Goal: Information Seeking & Learning: Learn about a topic

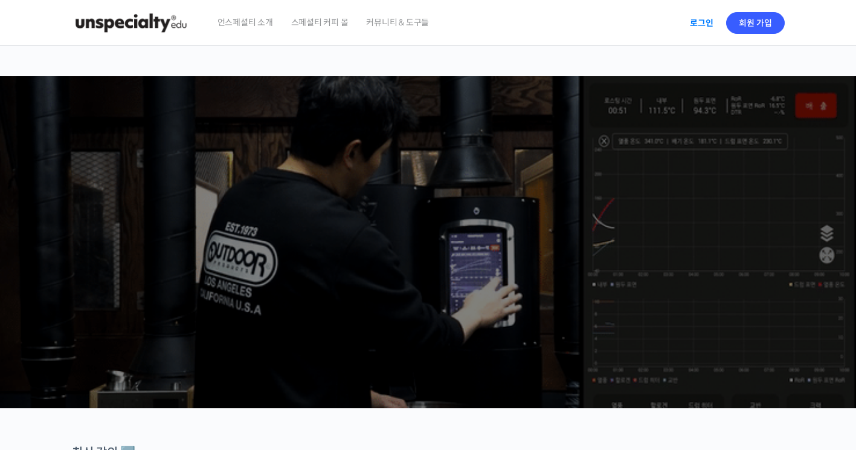
click at [711, 24] on link "로그인" at bounding box center [702, 23] width 38 height 28
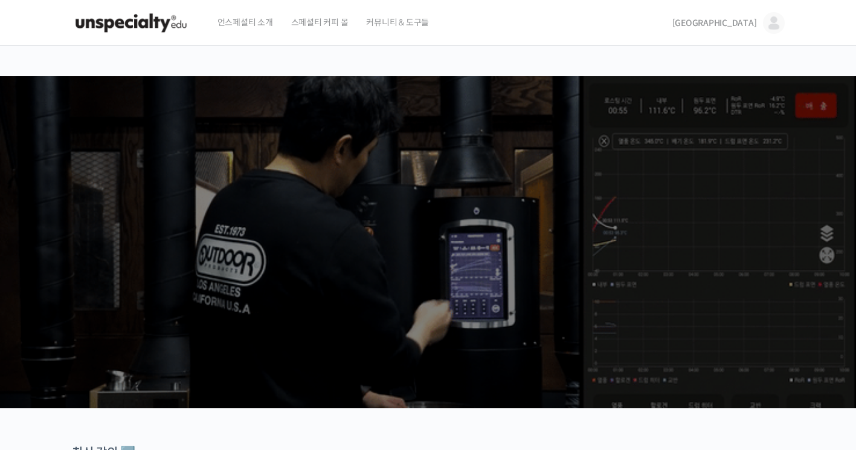
click at [749, 24] on span "Sang Park" at bounding box center [715, 23] width 85 height 11
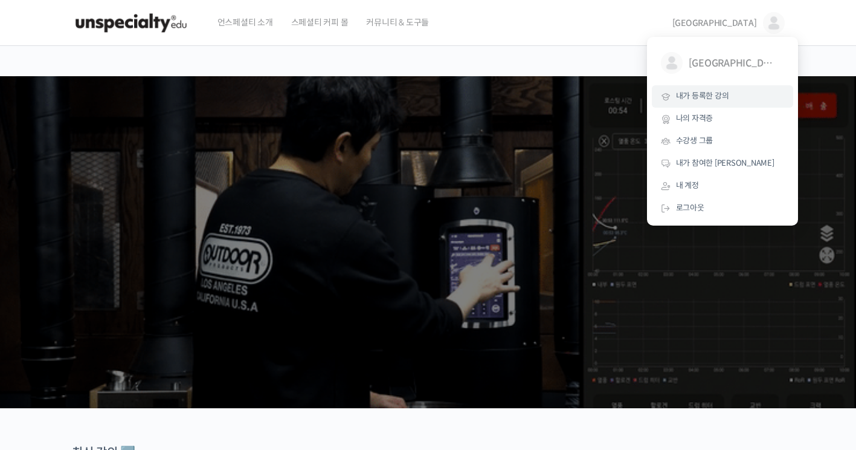
click at [749, 88] on link "내가 등록한 강의" at bounding box center [722, 96] width 141 height 22
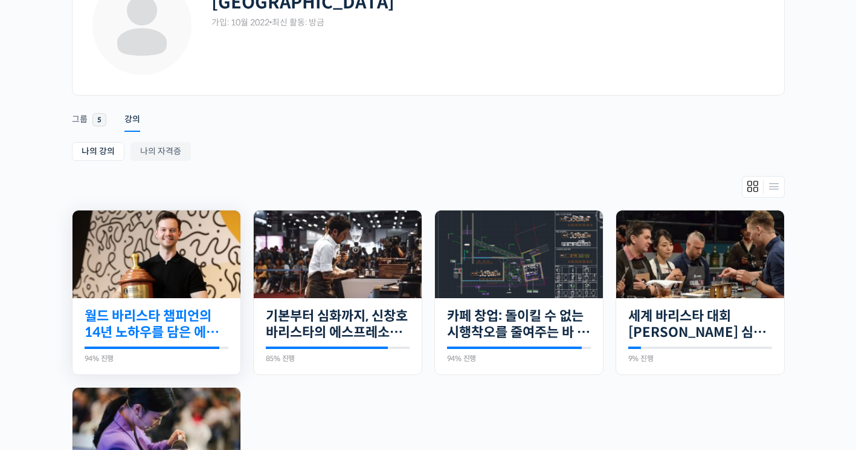
scroll to position [121, 0]
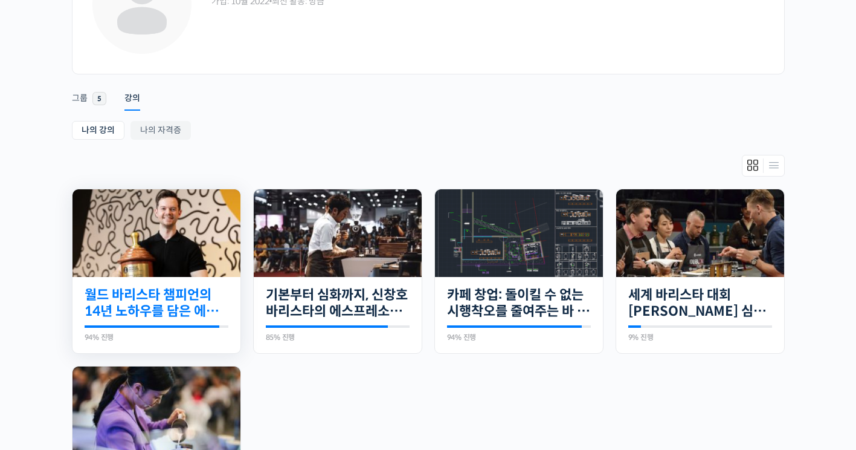
click at [195, 303] on link "월드 바리스타 챔피언의 14년 노하우를 담은 에스프레소 클래스" at bounding box center [157, 302] width 144 height 33
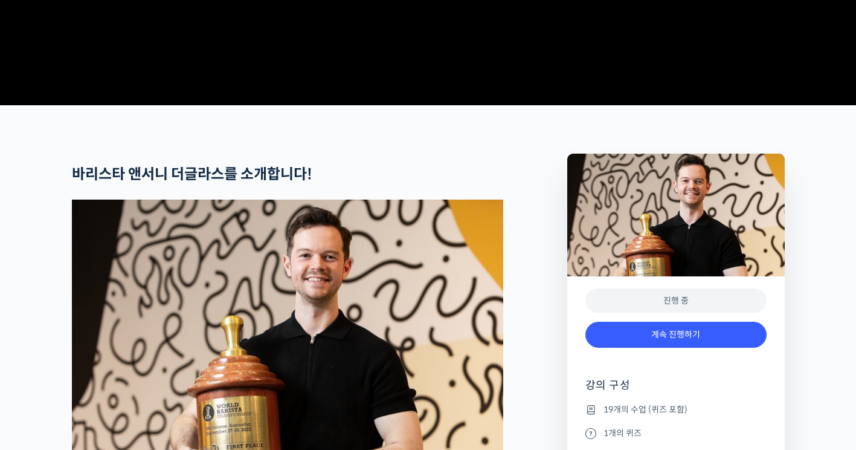
scroll to position [604, 0]
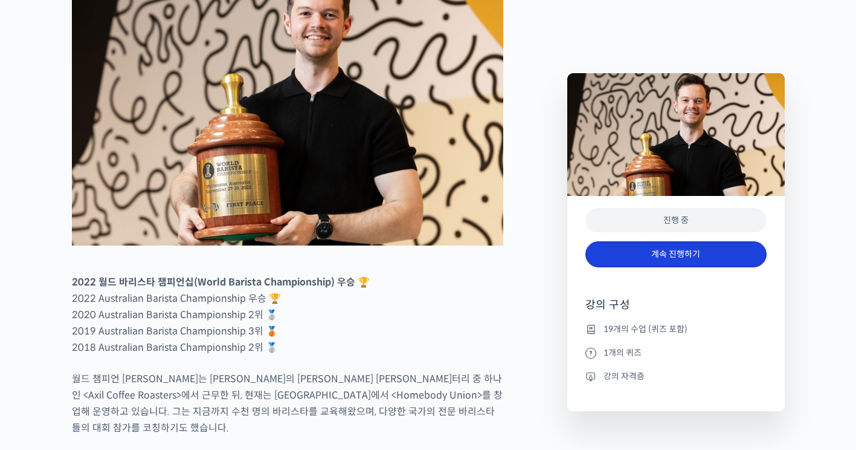
click at [676, 259] on link "계속 진행하기" at bounding box center [676, 254] width 181 height 26
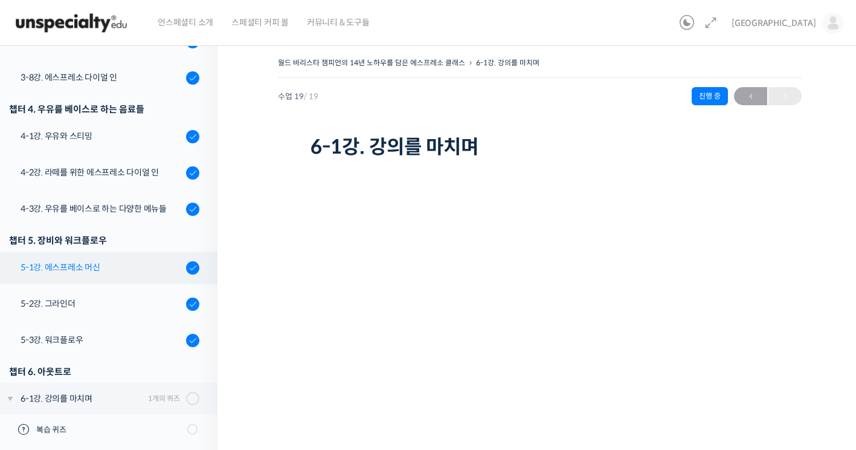
scroll to position [618, 0]
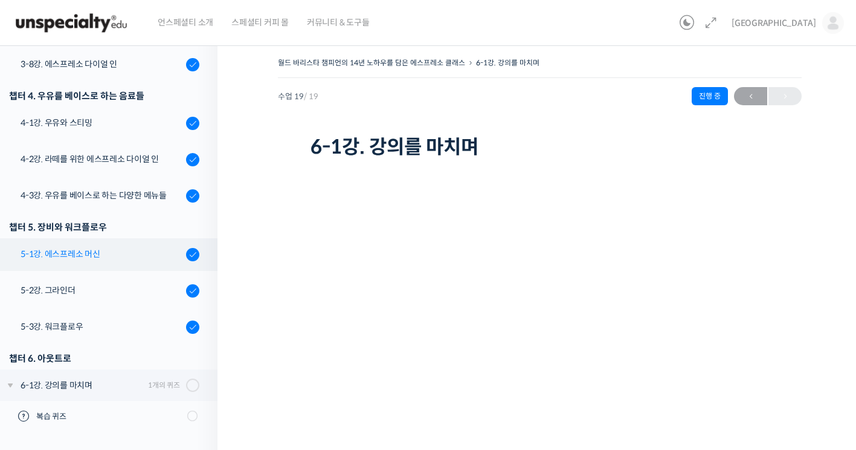
click at [89, 251] on div "5-1강. 에스프레소 머신" at bounding box center [102, 253] width 162 height 13
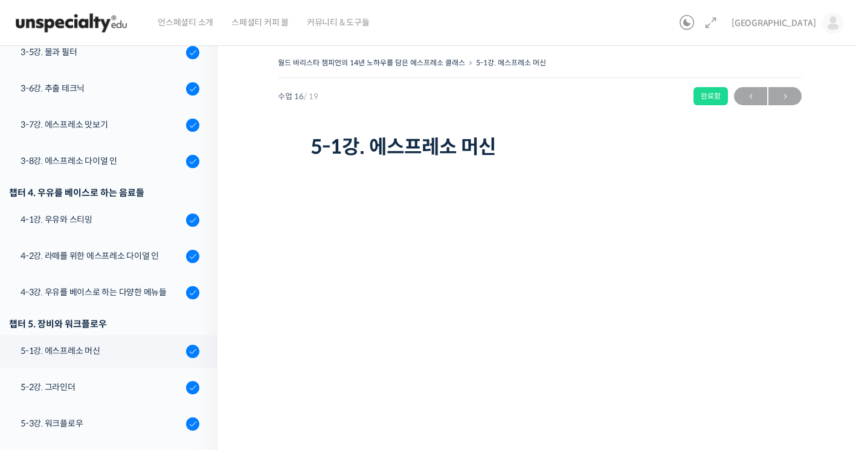
scroll to position [588, 0]
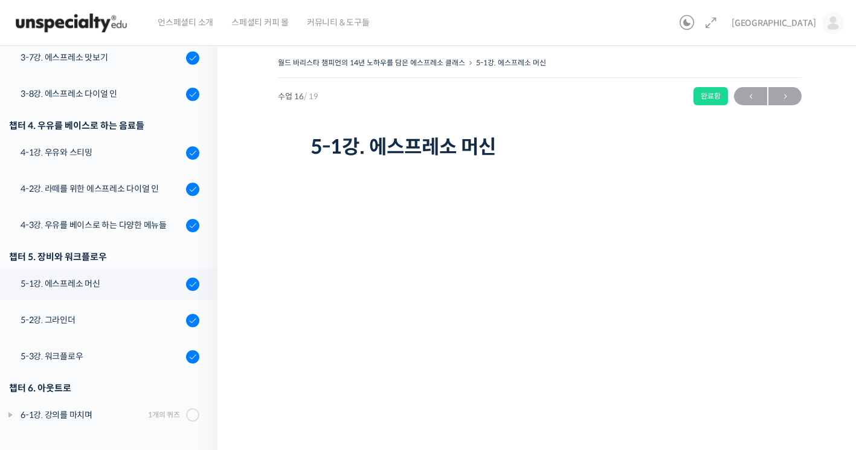
click at [447, 150] on h1 "5-1강. 에스프레소 머신" at bounding box center [540, 146] width 459 height 23
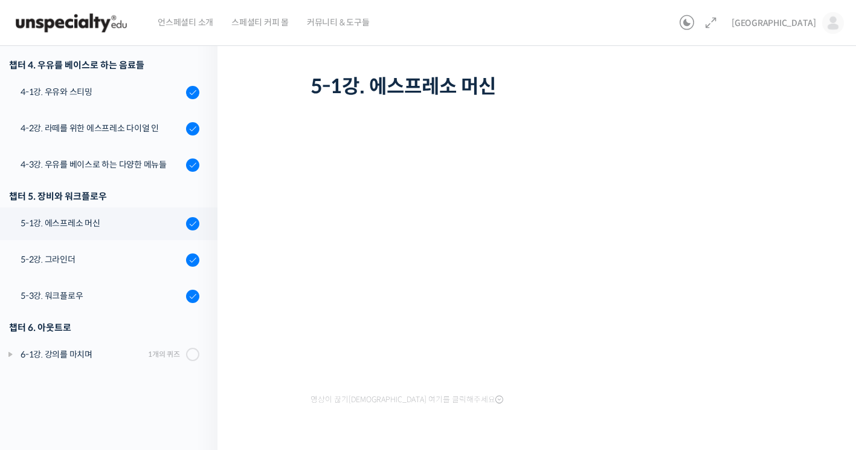
scroll to position [0, 0]
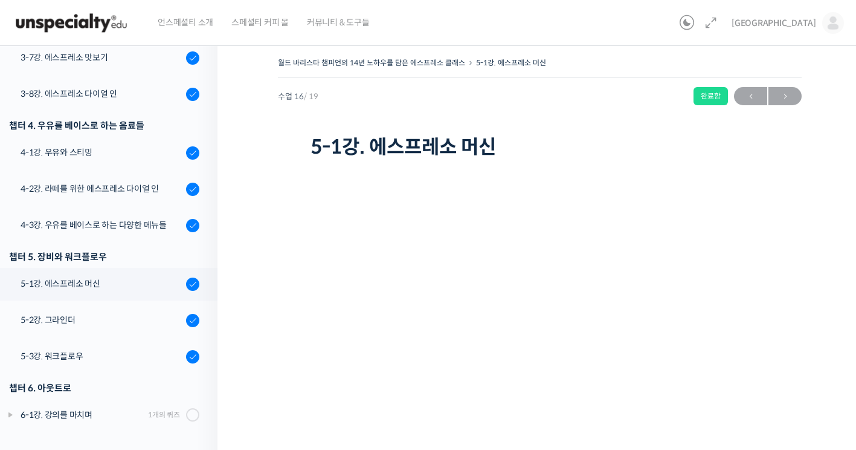
click at [411, 146] on h1 "5-1강. 에스프레소 머신" at bounding box center [540, 146] width 459 height 23
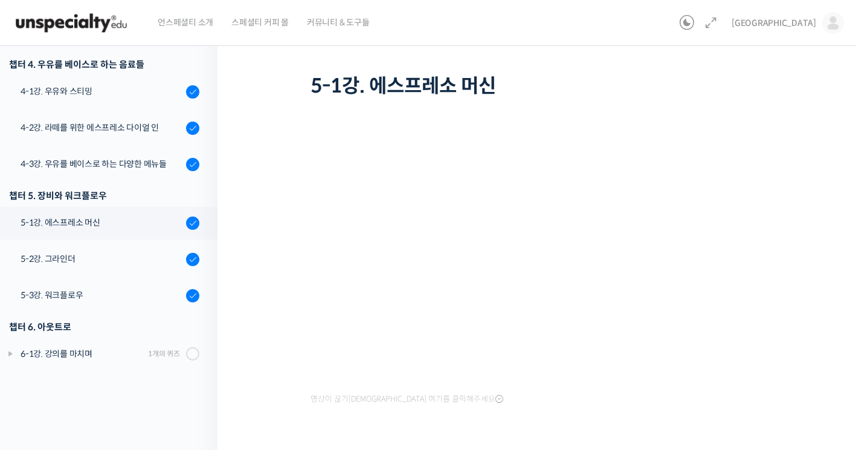
scroll to position [98, 0]
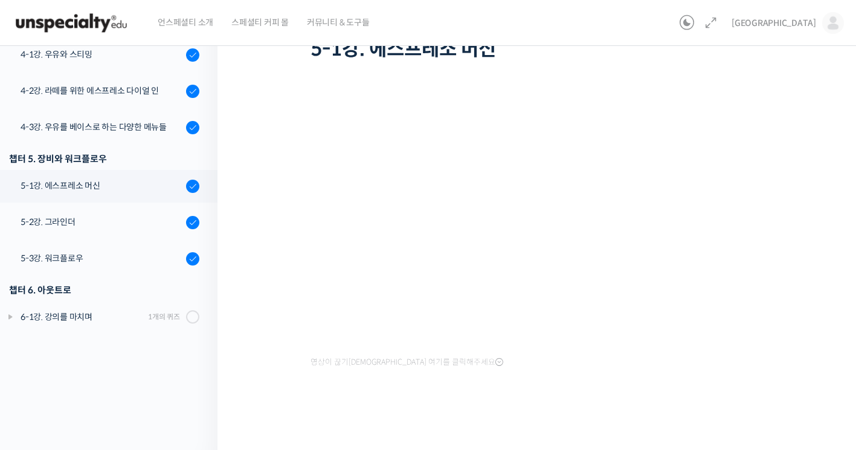
click at [797, 342] on div "월드 바리스타 챔피언의 14년 노하우를 담은 에스프레소 클래스 5-1강. 에스프레소 머신 완료함 수업 16 / 19 완료함 2026년 01월 …" at bounding box center [540, 191] width 524 height 470
click at [785, 315] on div "월드 바리스타 챔피언의 14년 노하우를 담은 에스프레소 클래스 5-1강. 에스프레소 머신 완료함 수업 16 / 19 완료함 2026년 01월 …" at bounding box center [540, 191] width 524 height 470
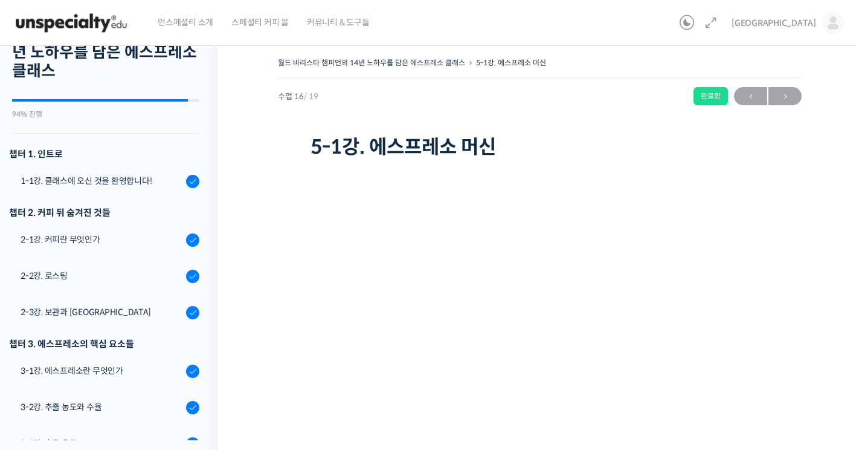
scroll to position [0, 0]
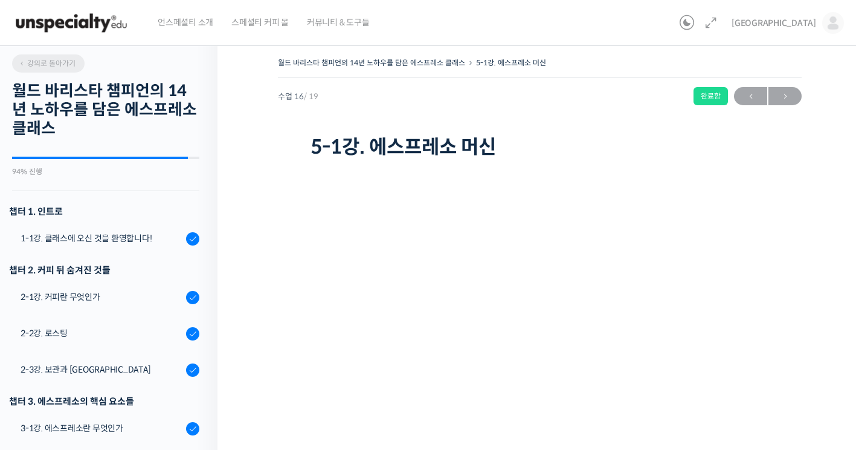
click at [63, 68] on span "강의로 돌아가기" at bounding box center [46, 63] width 57 height 9
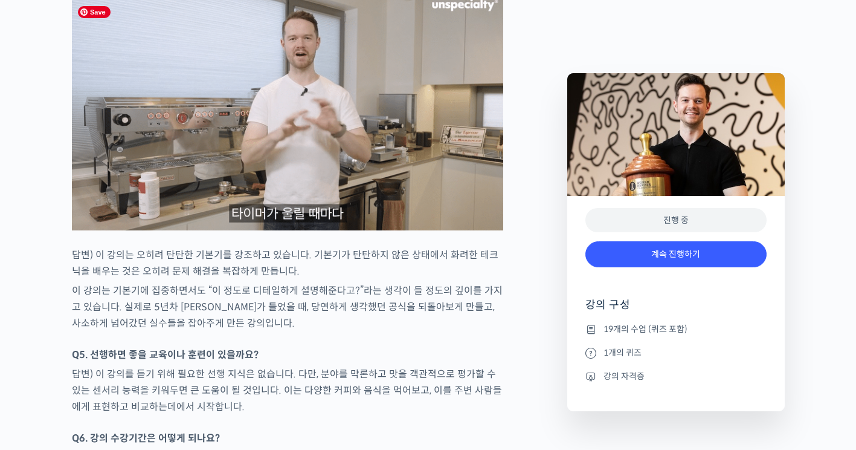
scroll to position [6780, 0]
